Goal: Information Seeking & Learning: Find specific fact

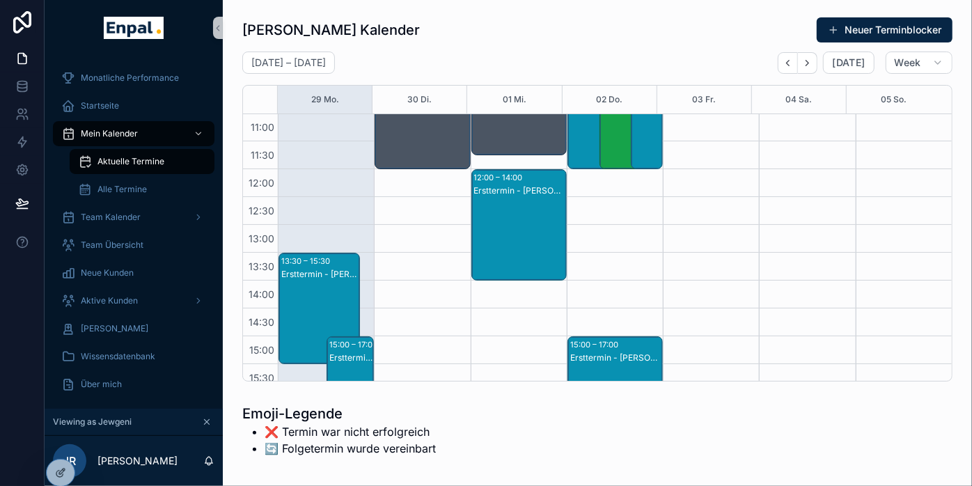
scroll to position [232, 0]
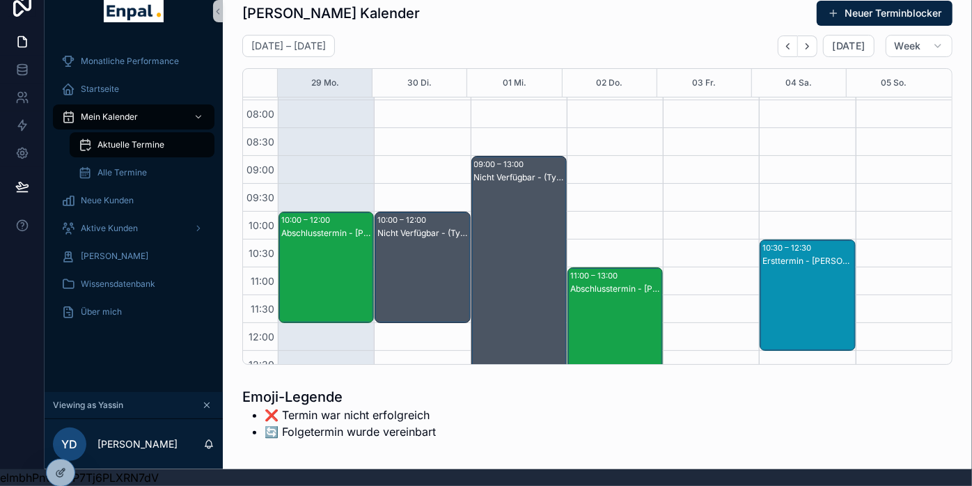
scroll to position [77, 0]
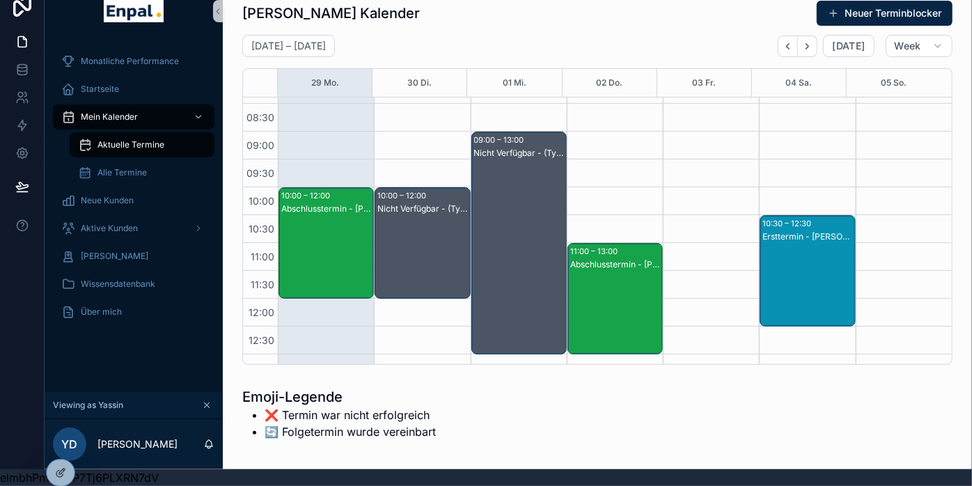
click at [601, 265] on div "Abschlusstermin - [PERSON_NAME]" at bounding box center [615, 312] width 91 height 109
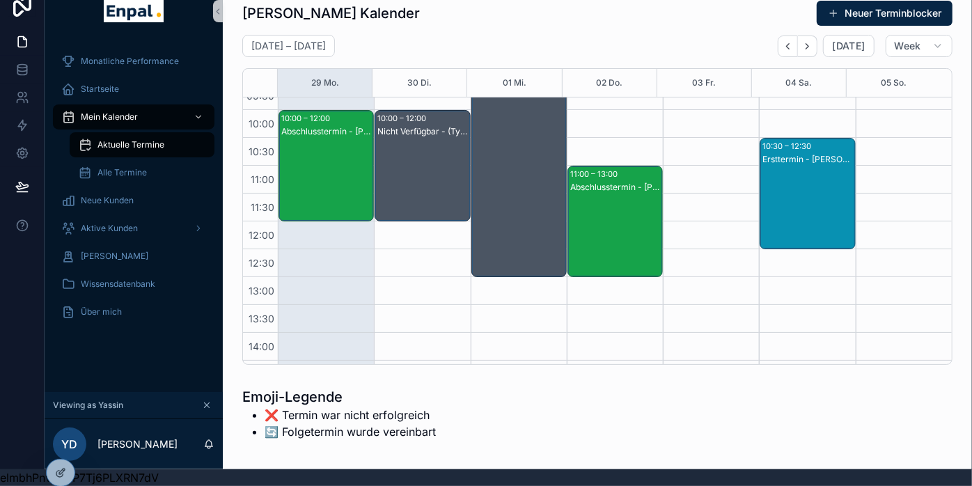
click at [617, 186] on div "Abschlusstermin - [PERSON_NAME]" at bounding box center [615, 235] width 91 height 109
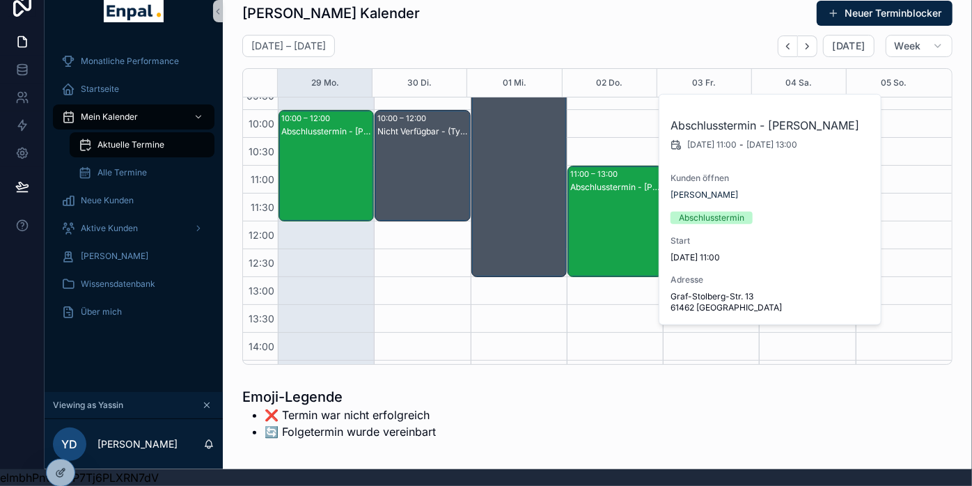
drag, startPoint x: 780, startPoint y: 306, endPoint x: 667, endPoint y: 298, distance: 113.0
click at [667, 299] on div "Abschlusstermin - Stefan Krüger 2.10.2025 11:00 - 2.10.2025 13:00 Kunden öffnen…" at bounding box center [770, 210] width 223 height 230
copy span "Graf-Stolberg-Str. 13 61462 Königstein im Taunus"
